Goal: Information Seeking & Learning: Learn about a topic

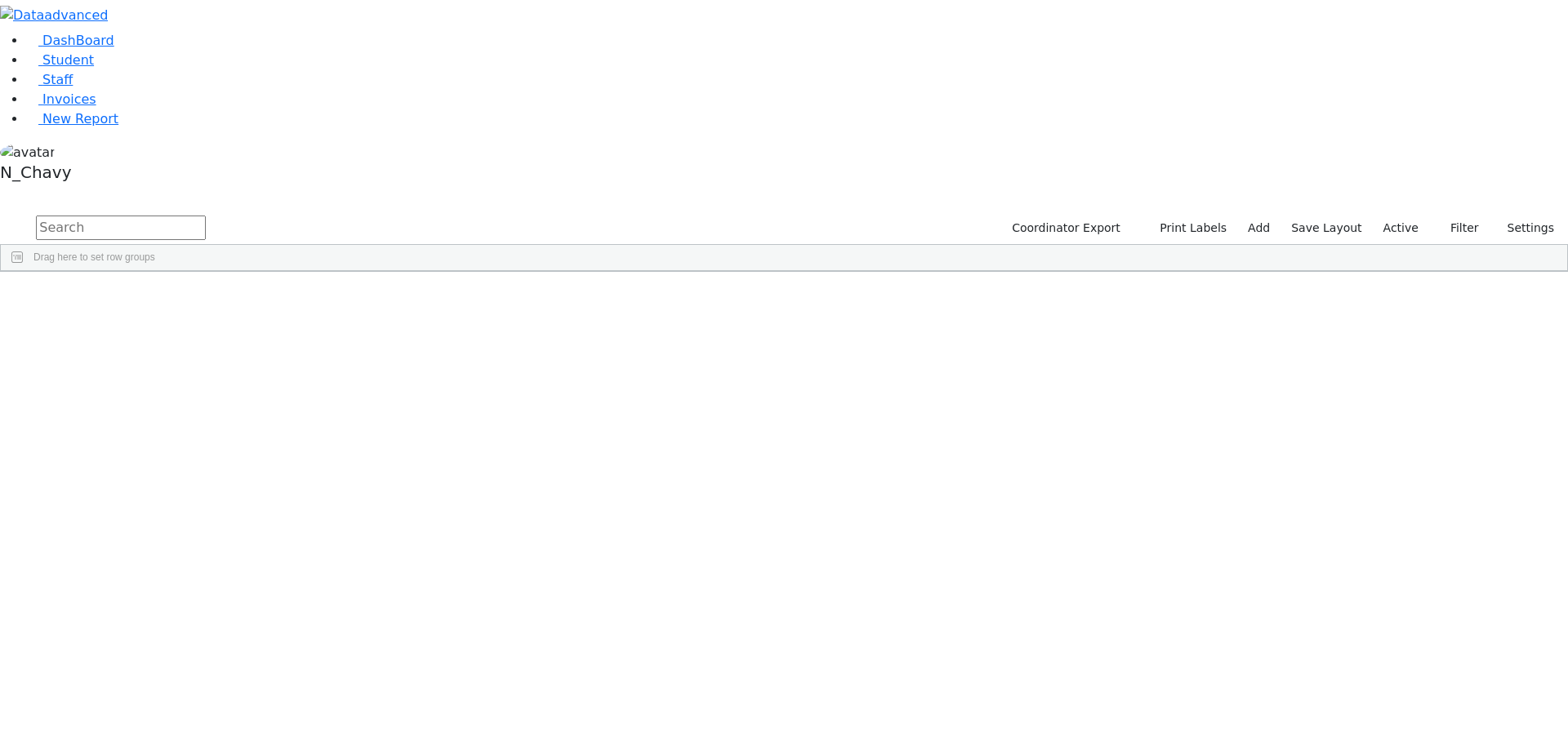
click at [1391, 215] on label "Active" at bounding box center [1400, 228] width 50 height 25
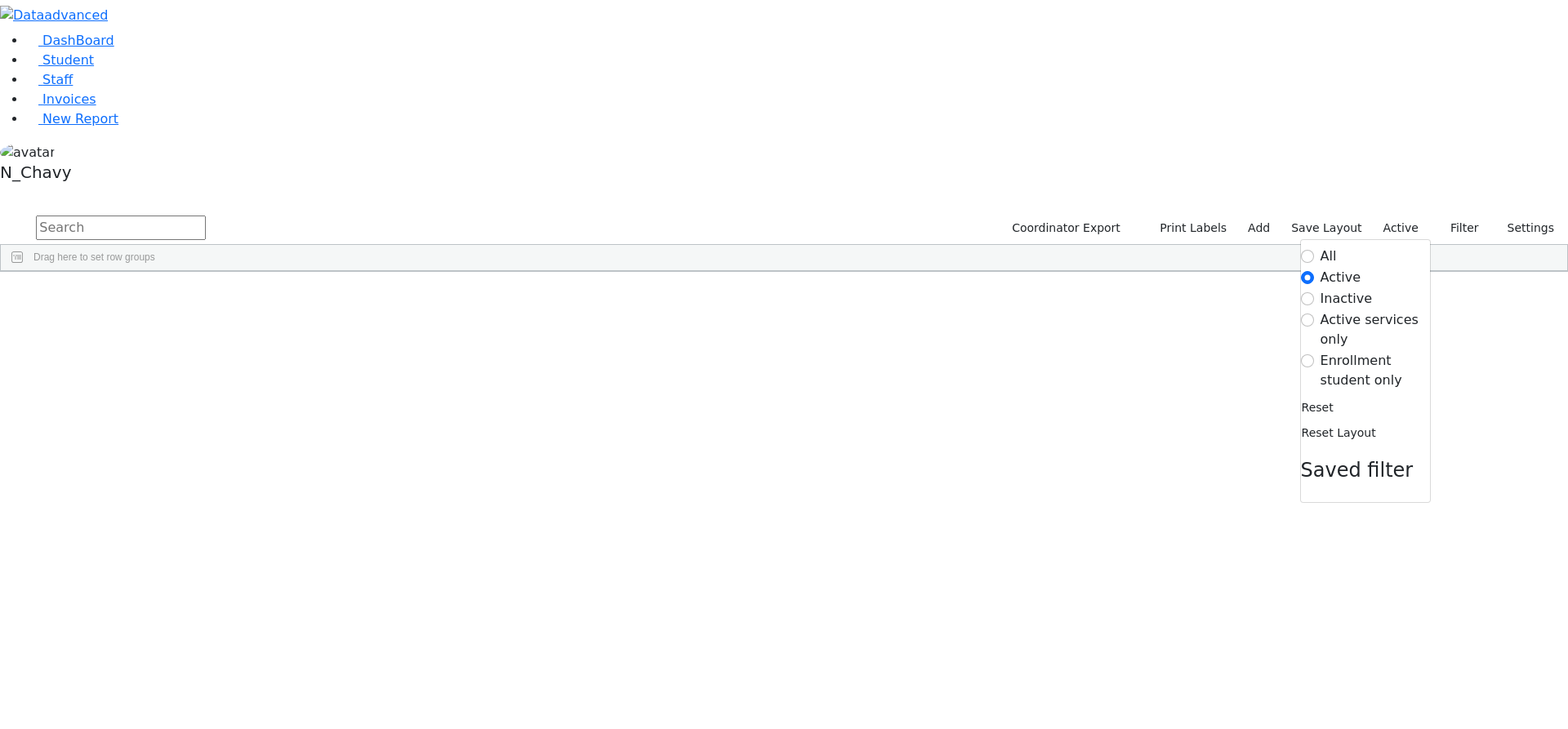
click at [1371, 351] on label "Enrollment student only" at bounding box center [1375, 370] width 109 height 39
click at [1314, 355] on input "Enrollment student only" at bounding box center [1307, 361] width 13 height 13
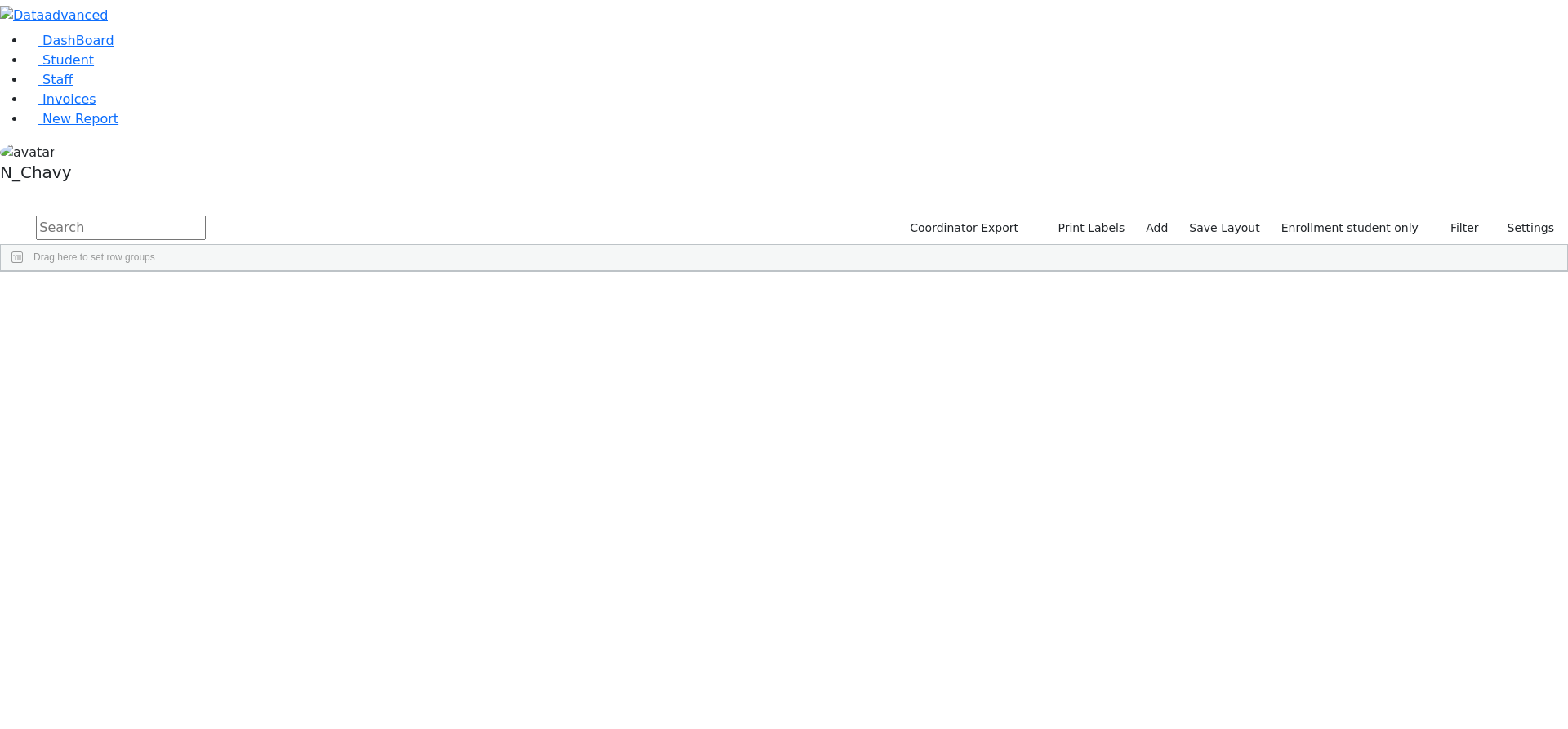
scroll to position [393, 0]
click at [168, 408] on div "[PERSON_NAME]" at bounding box center [125, 419] width 84 height 22
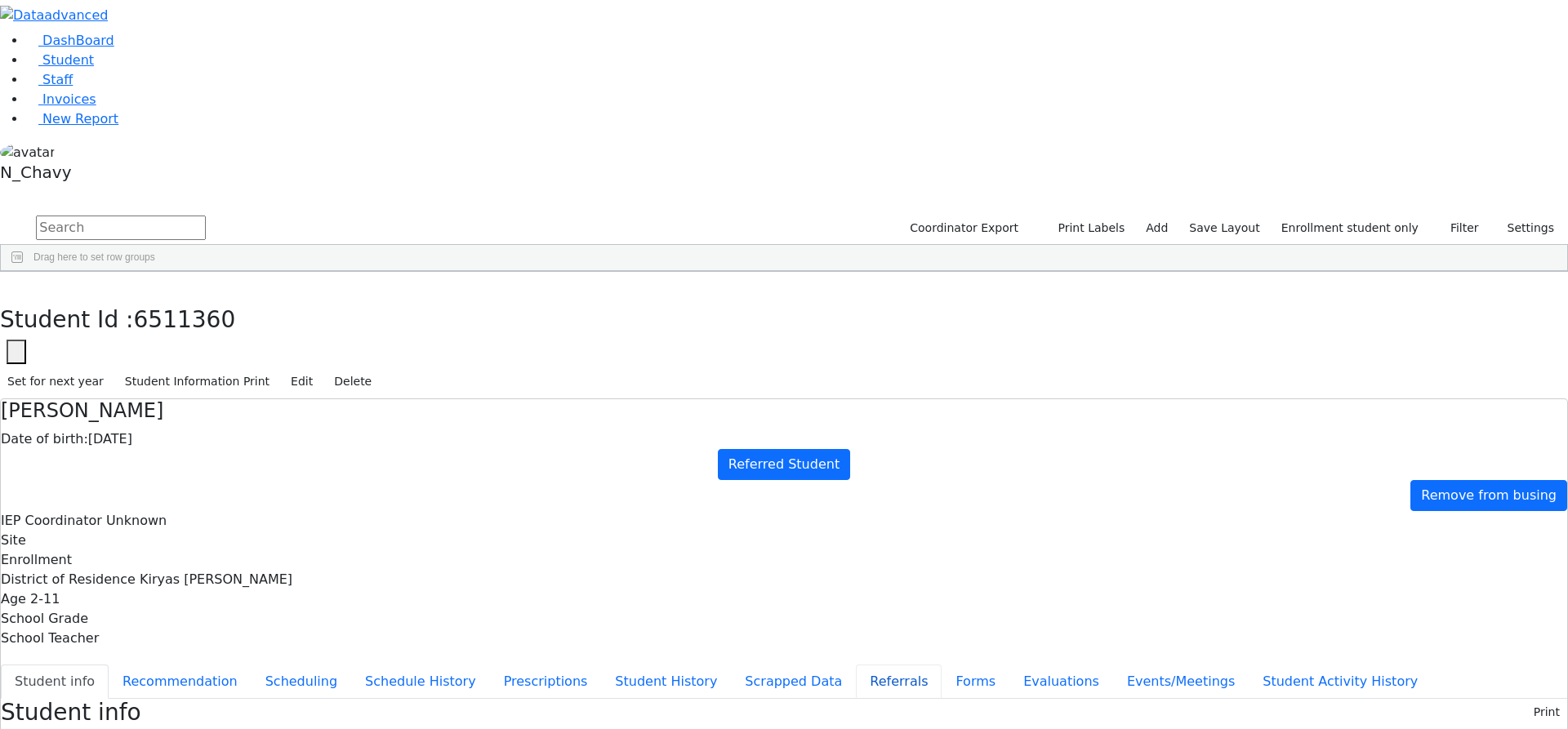
click at [856, 665] on button "Referrals" at bounding box center [899, 681] width 86 height 34
click at [108, 665] on button "Student info" at bounding box center [55, 681] width 108 height 34
drag, startPoint x: 634, startPoint y: 231, endPoint x: 742, endPoint y: 393, distance: 194.7
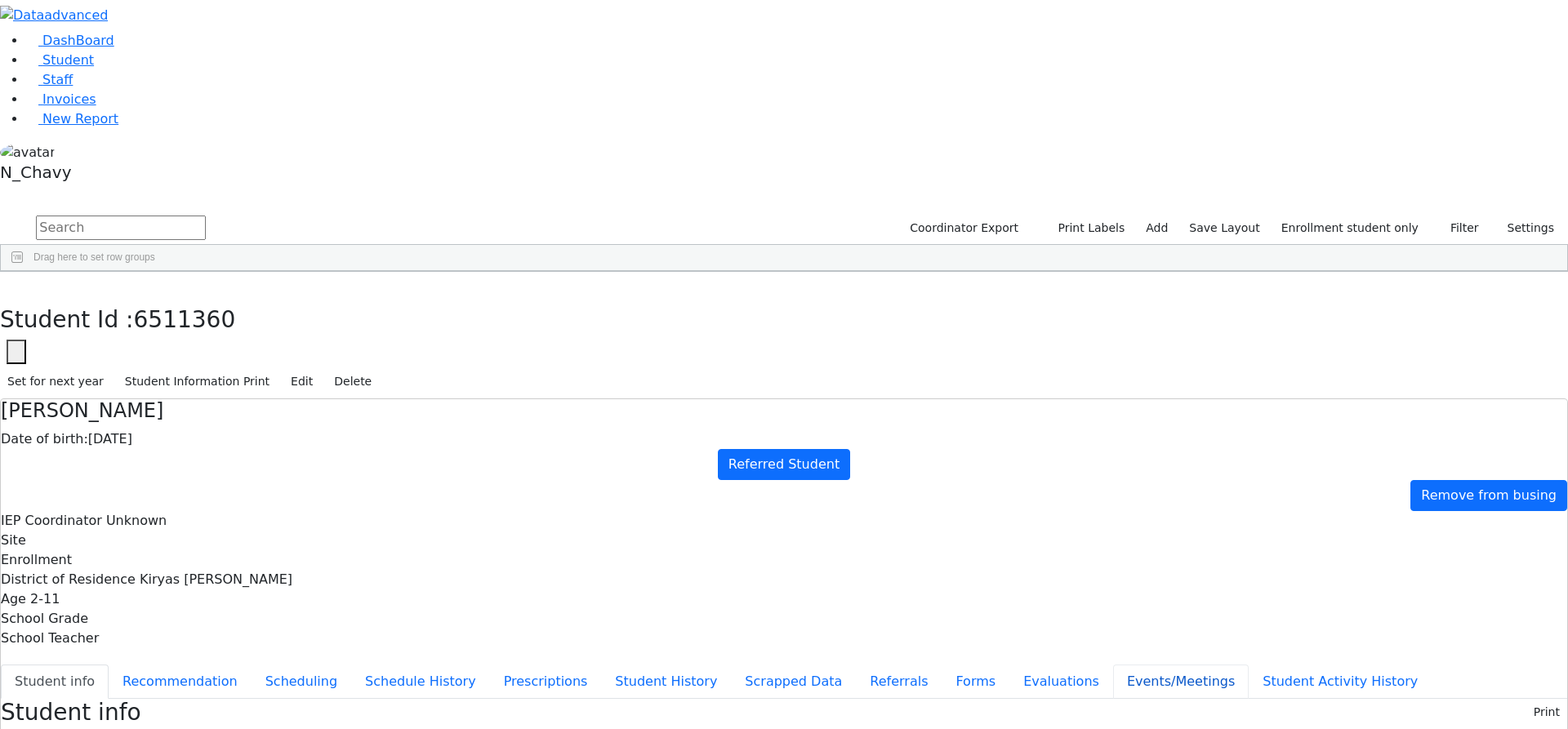
click at [1113, 665] on button "Events/Meetings" at bounding box center [1180, 681] width 135 height 34
click at [1010, 665] on button "Evaluations" at bounding box center [1061, 681] width 103 height 34
click at [941, 665] on button "Forms" at bounding box center [975, 681] width 68 height 34
type input "[PERSON_NAME]"
click at [856, 665] on button "Referrals" at bounding box center [899, 681] width 86 height 34
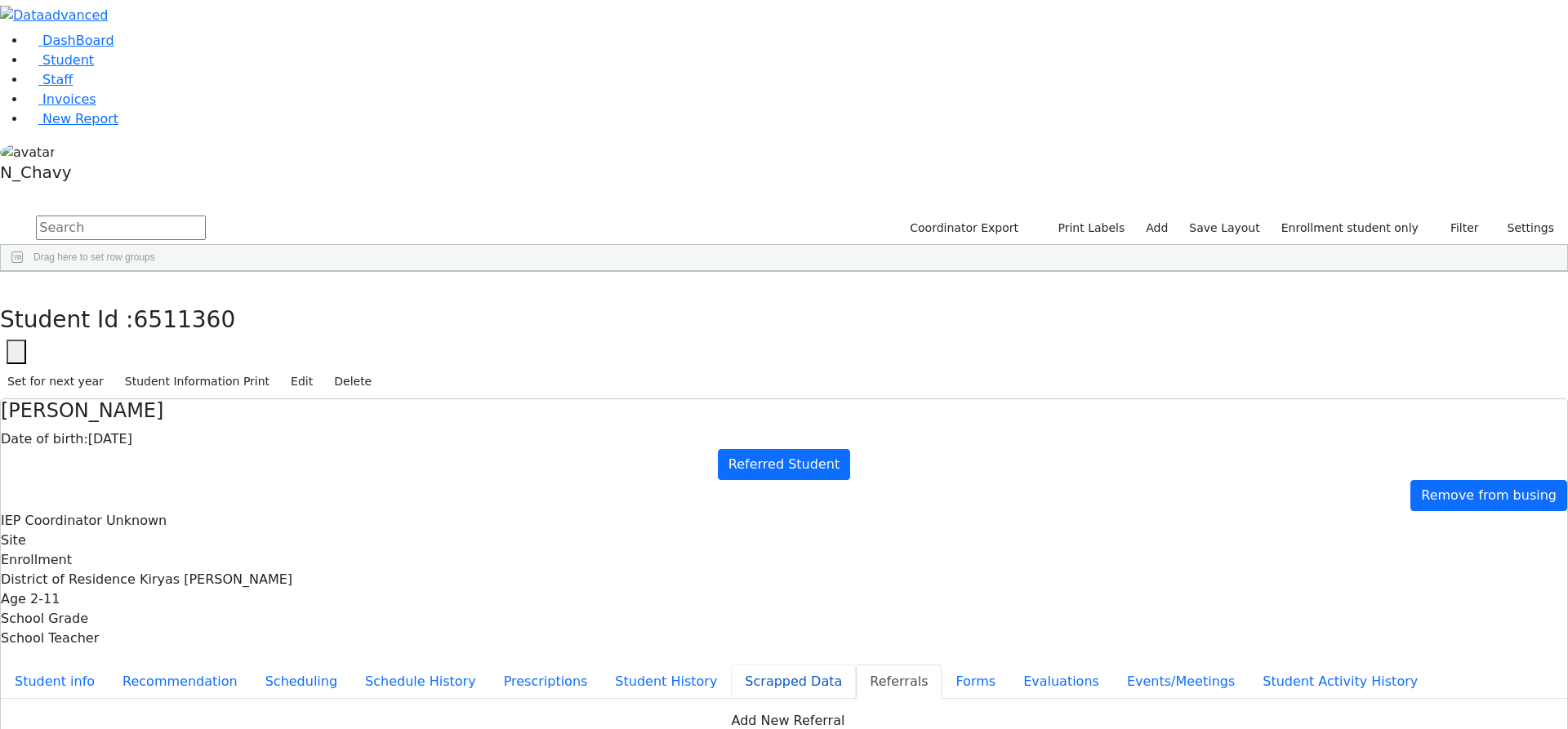
click at [731, 665] on button "Scrapped Data" at bounding box center [793, 681] width 125 height 34
click at [856, 665] on button "Referrals" at bounding box center [899, 681] width 86 height 34
click at [731, 665] on button "Scrapped Data" at bounding box center [793, 681] width 125 height 34
click at [601, 665] on button "Student History" at bounding box center [666, 681] width 130 height 34
click at [490, 665] on button "Prescriptions" at bounding box center [546, 681] width 112 height 34
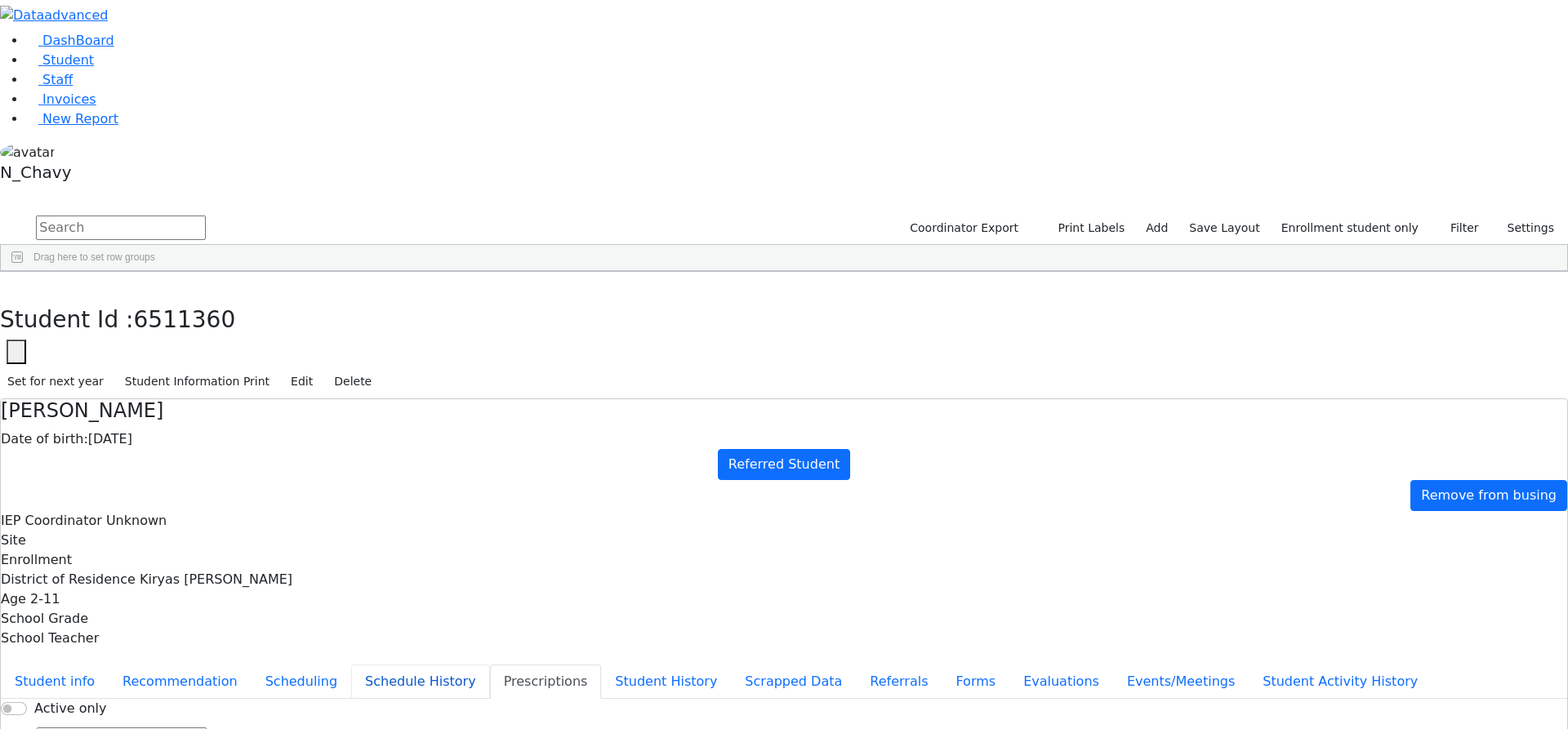
click at [423, 665] on button "Schedule History" at bounding box center [420, 681] width 138 height 34
click at [351, 665] on button "Scheduling" at bounding box center [301, 681] width 99 height 34
click at [251, 665] on button "Recommendation" at bounding box center [179, 681] width 143 height 34
checkbox input "true"
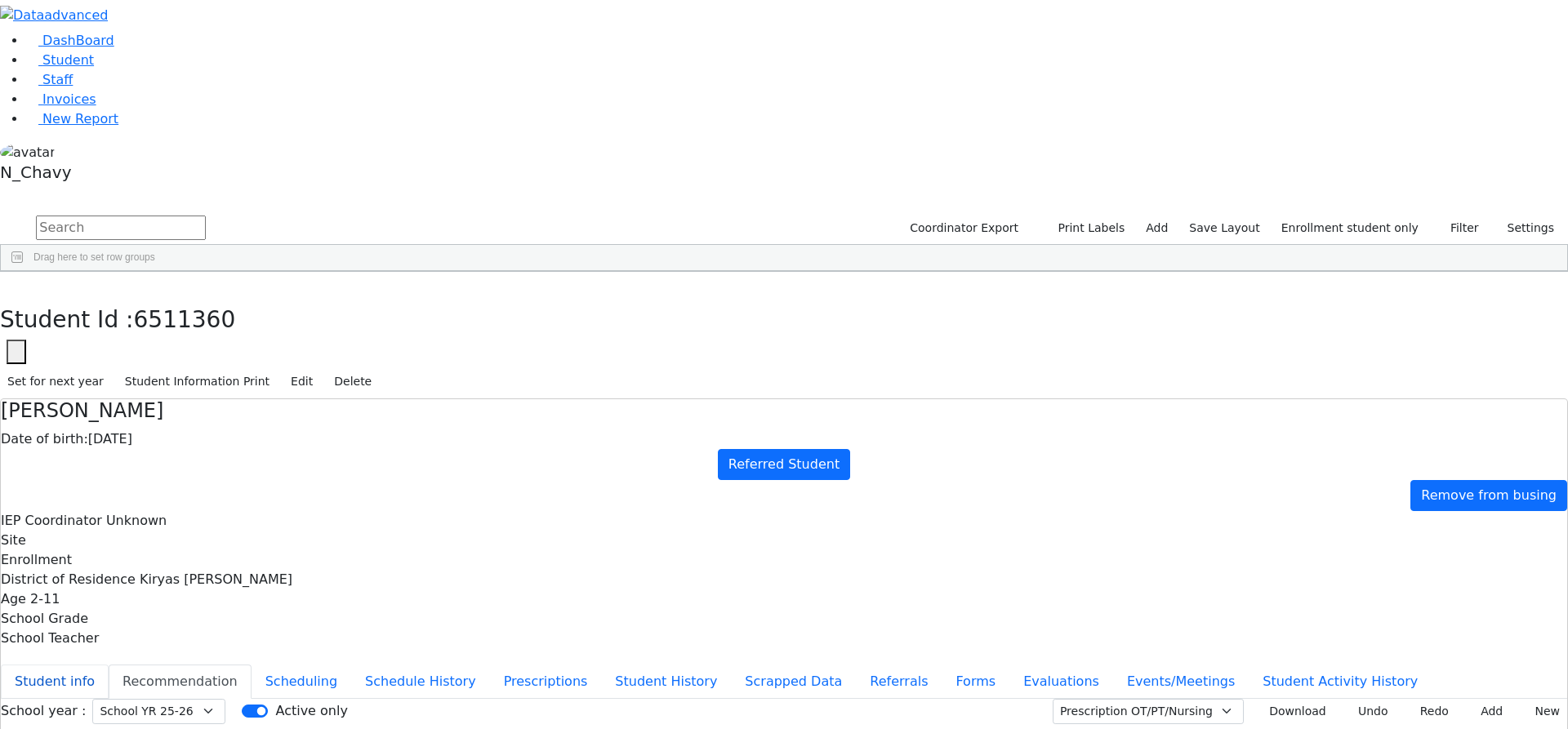
click at [108, 665] on button "Student info" at bounding box center [55, 681] width 108 height 34
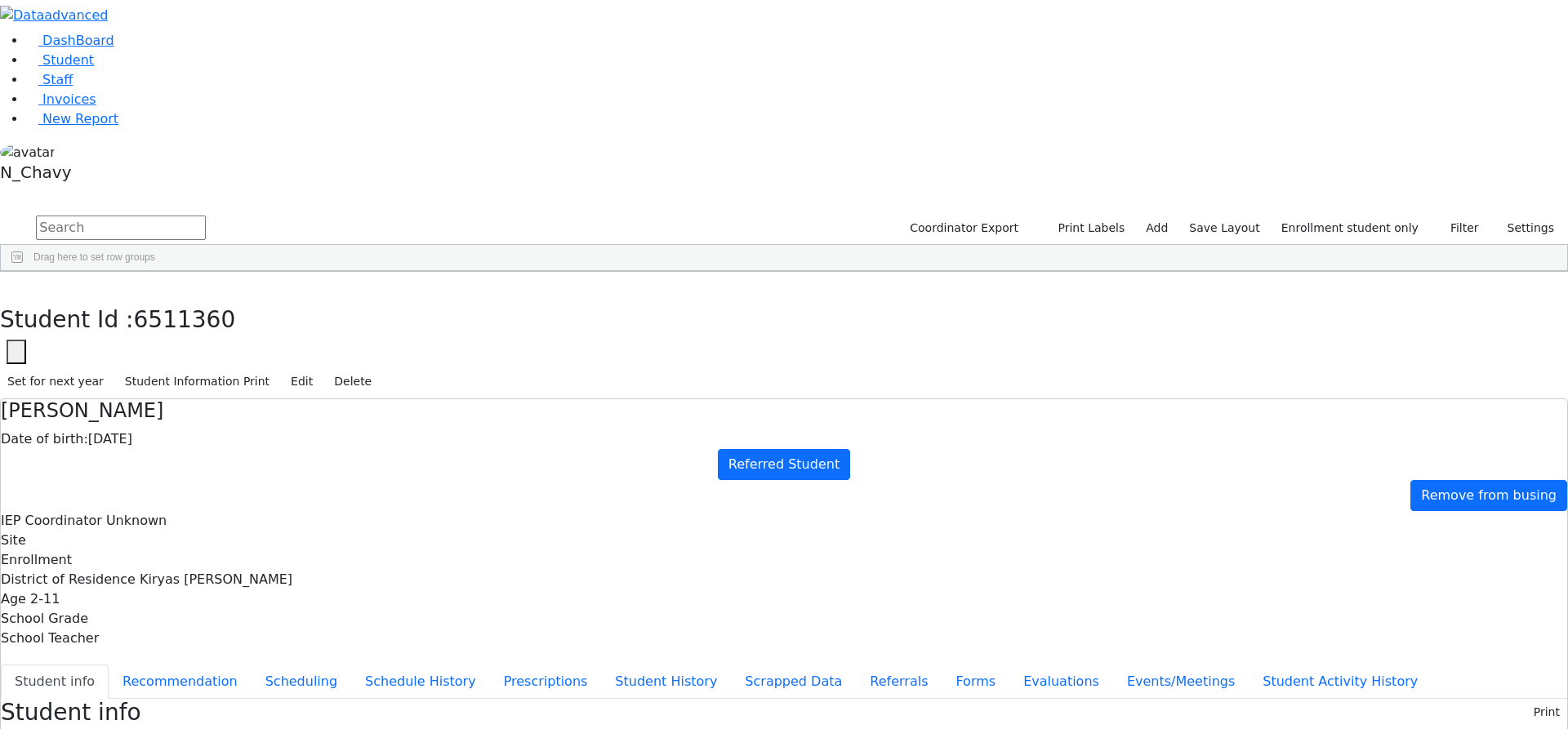
drag, startPoint x: 638, startPoint y: 229, endPoint x: 855, endPoint y: 512, distance: 356.6
drag, startPoint x: 506, startPoint y: 229, endPoint x: 737, endPoint y: 515, distance: 367.6
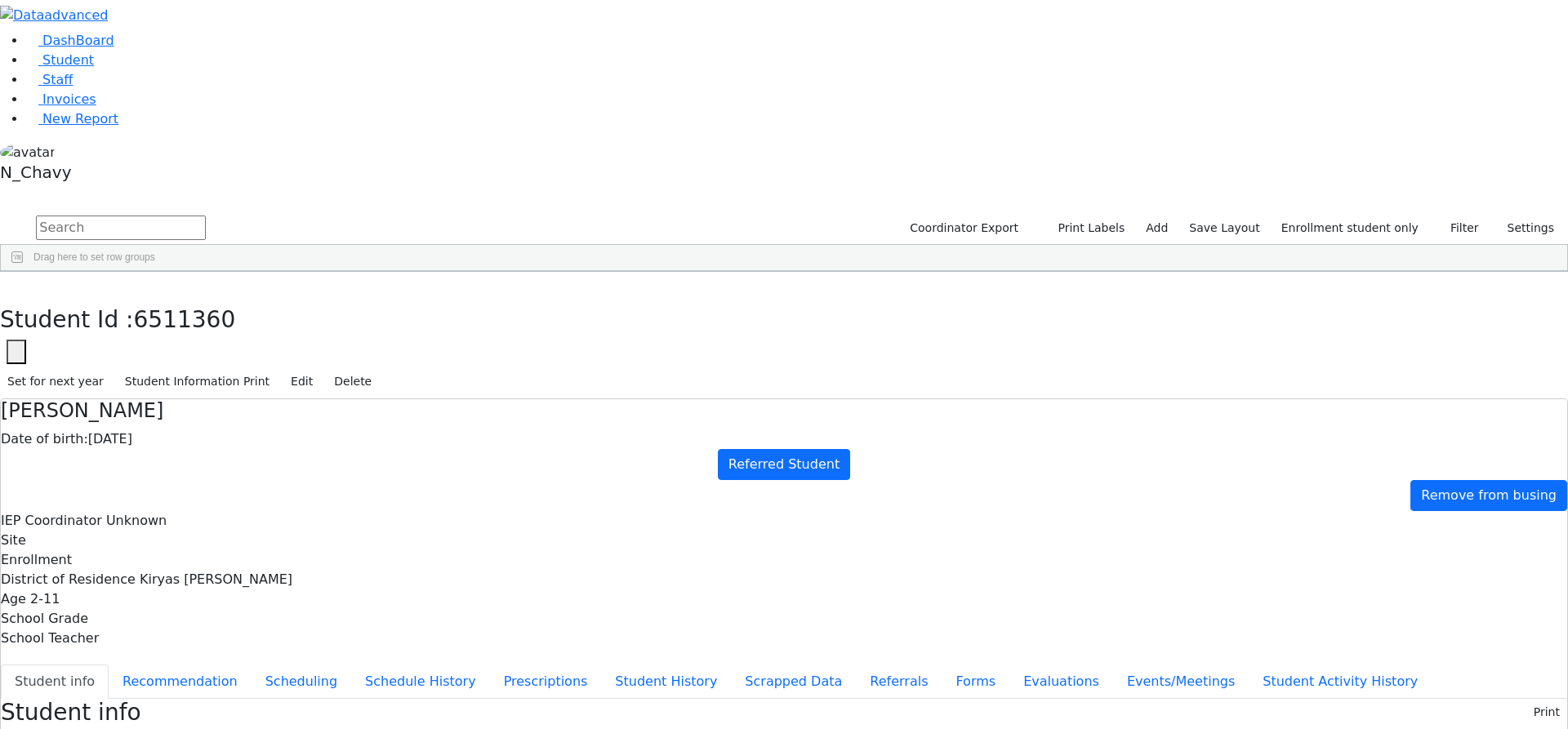
drag, startPoint x: 636, startPoint y: 228, endPoint x: 784, endPoint y: 540, distance: 345.3
